Goal: Transaction & Acquisition: Purchase product/service

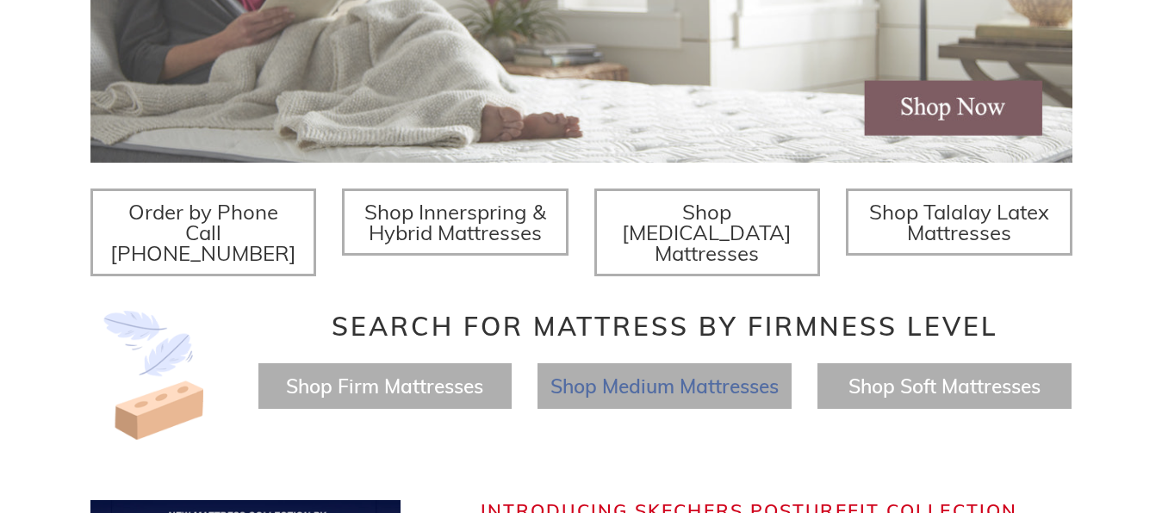
click at [611, 374] on span "Shop Medium Mattresses" at bounding box center [664, 386] width 228 height 25
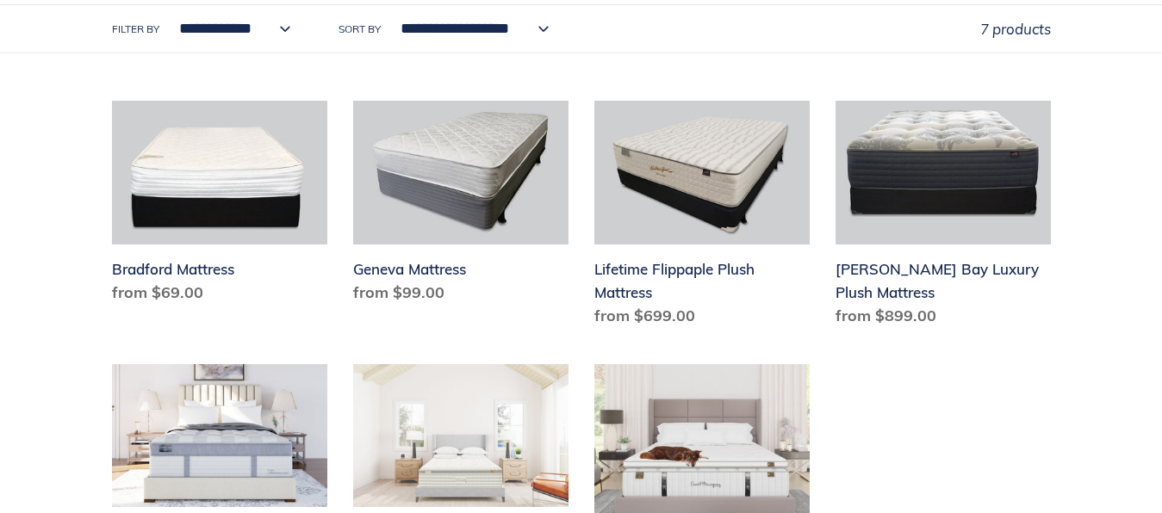
scroll to position [439, 0]
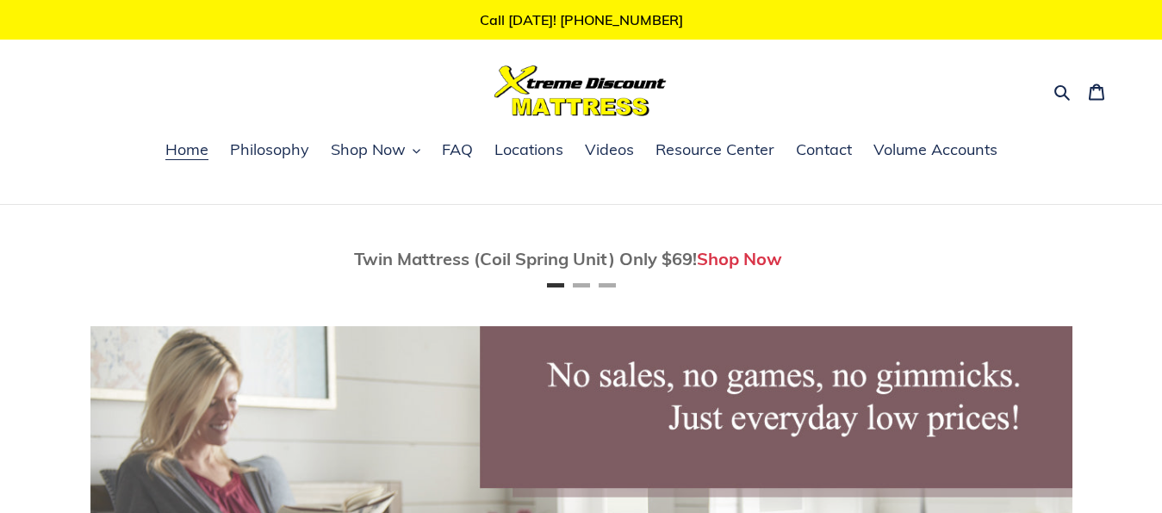
scroll to position [493, 0]
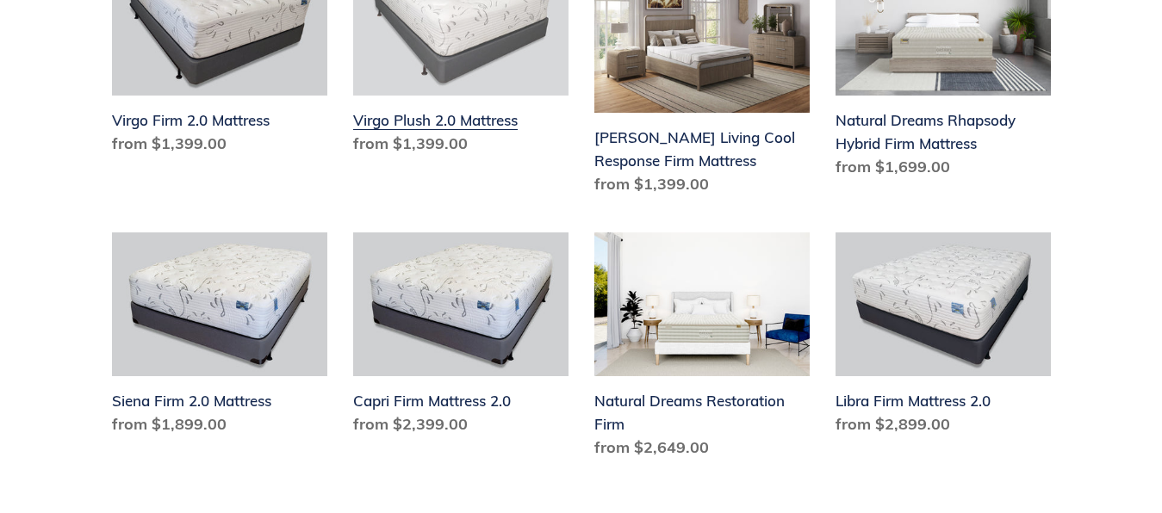
scroll to position [2021, 0]
